Goal: Find specific page/section: Find specific page/section

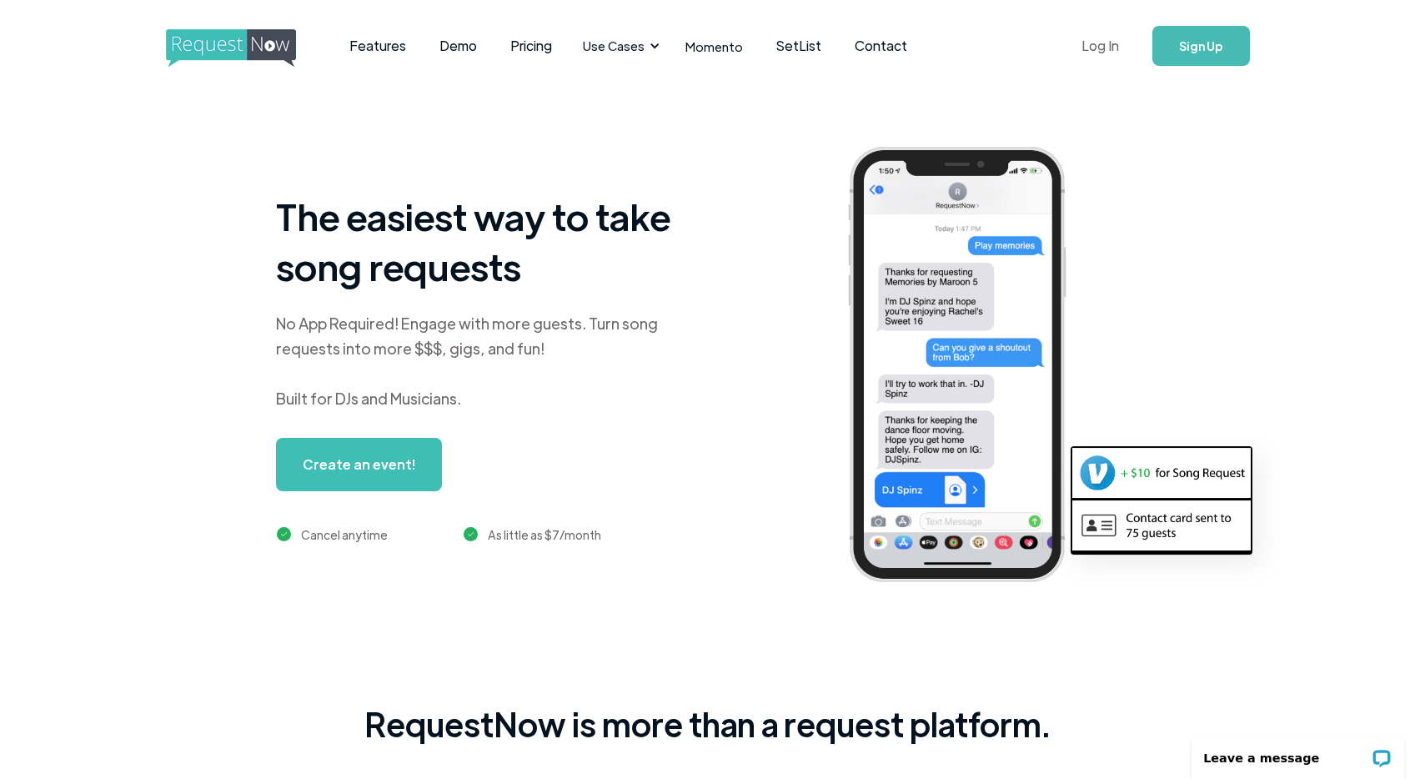
click at [1112, 50] on link "Log In" at bounding box center [1100, 46] width 71 height 58
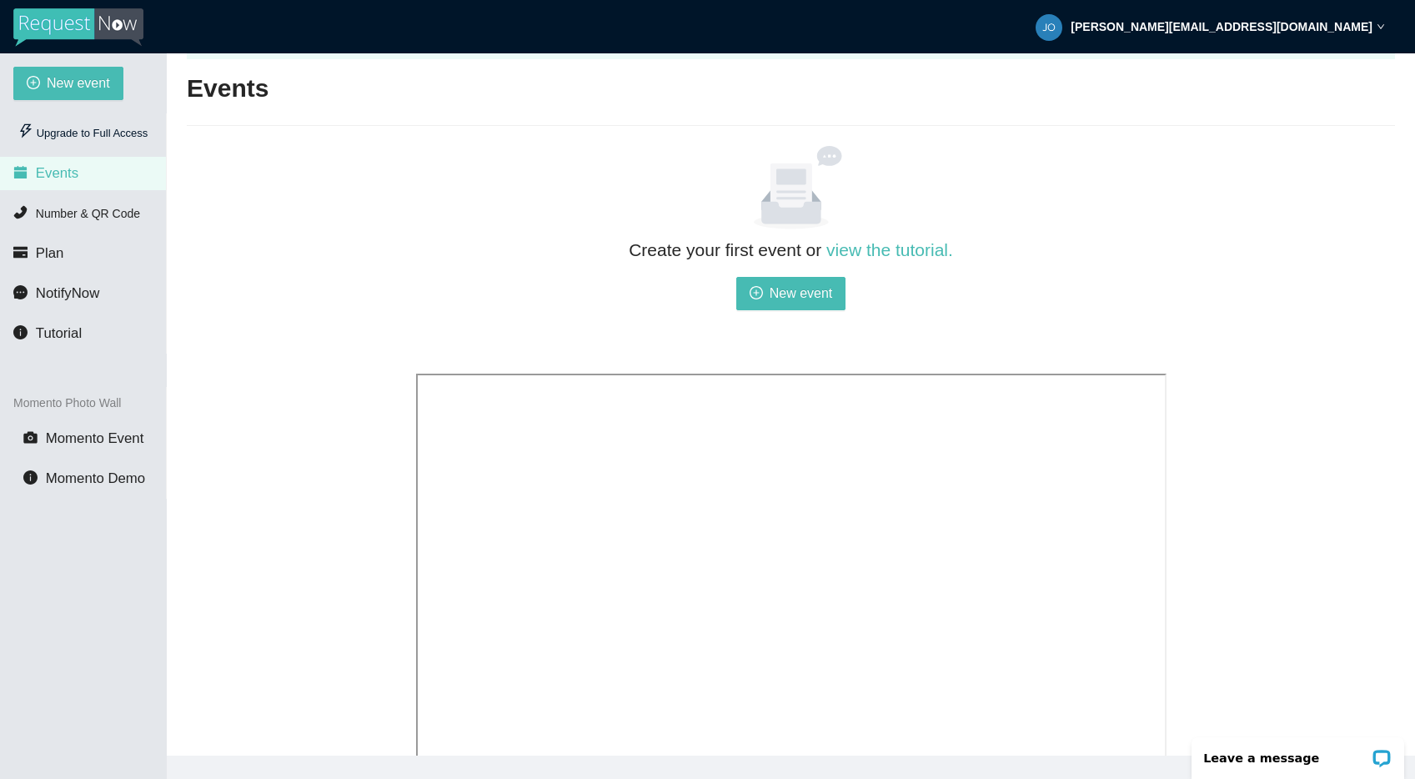
scroll to position [55, 0]
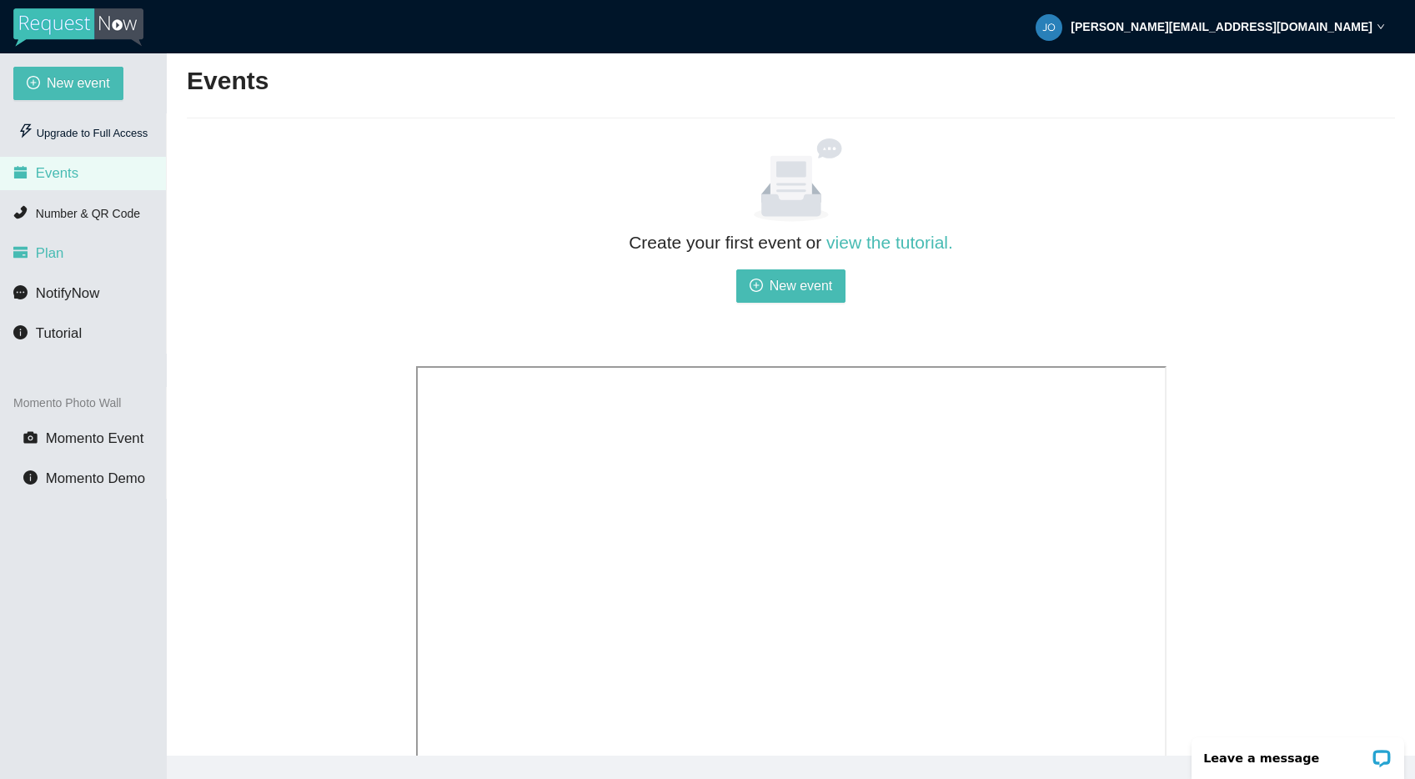
click at [52, 255] on span "Plan" at bounding box center [50, 253] width 28 height 16
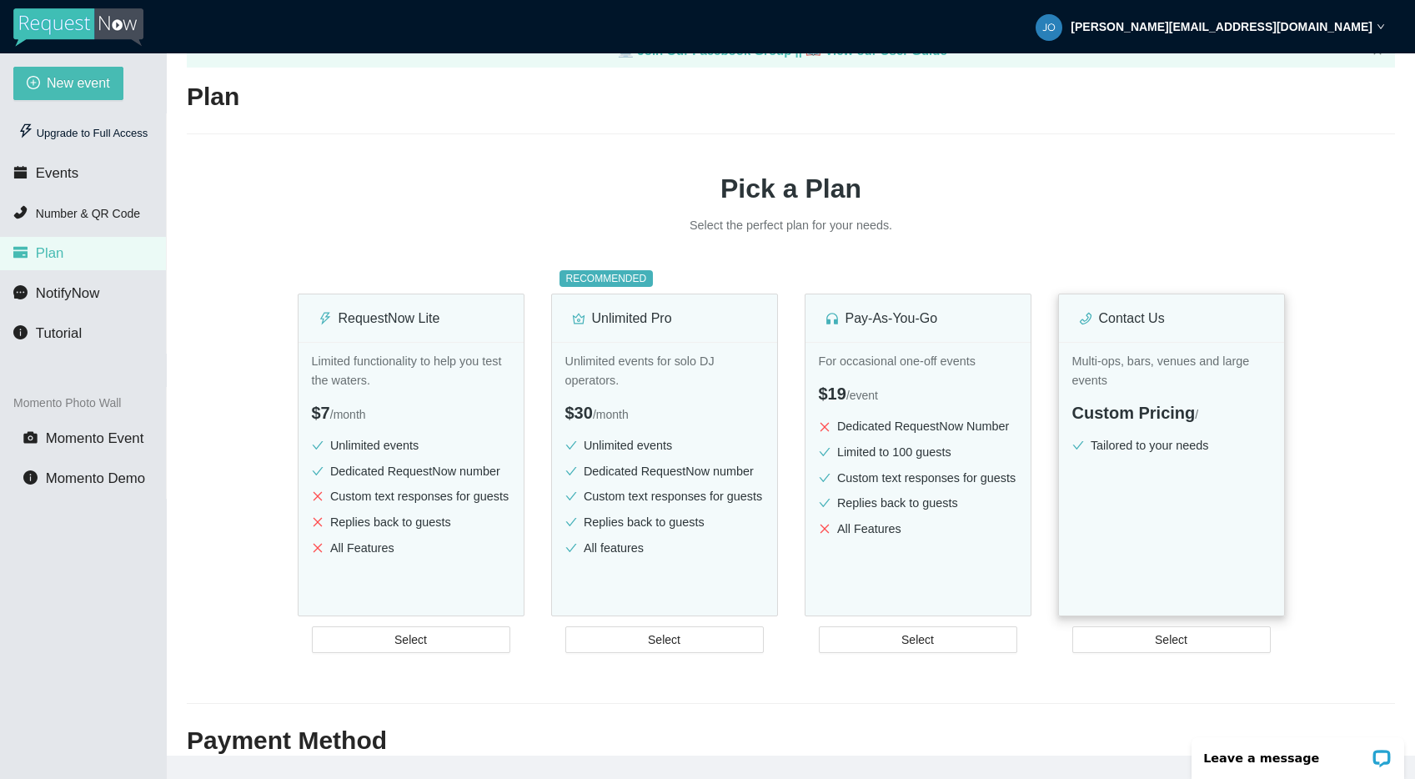
scroll to position [40, 0]
click at [1193, 652] on button "Select" at bounding box center [1171, 638] width 198 height 27
